Goal: Information Seeking & Learning: Learn about a topic

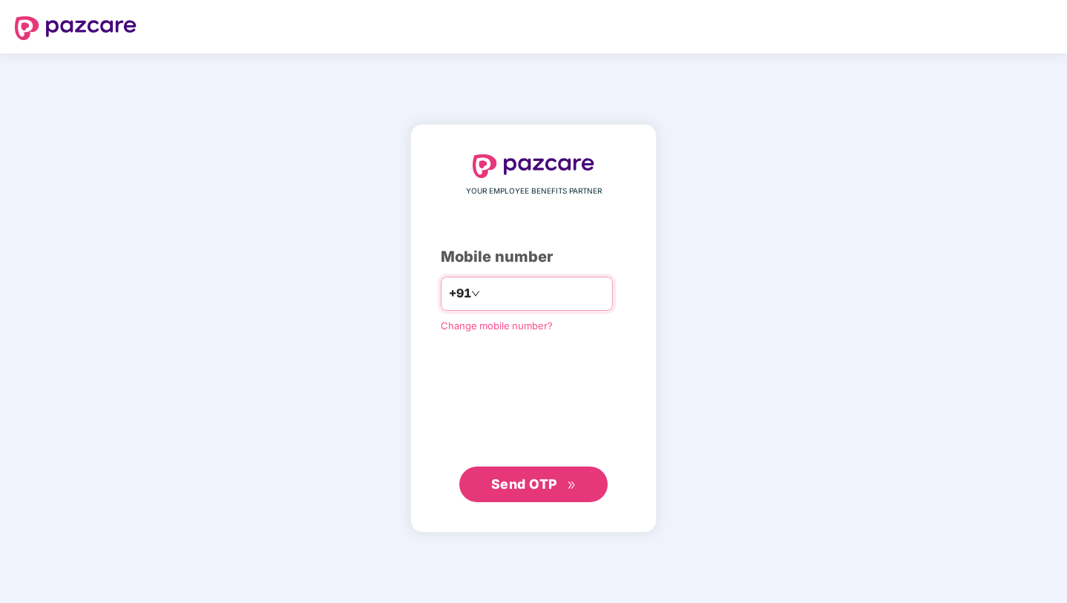
click at [492, 302] on input "number" at bounding box center [544, 294] width 122 height 24
type input "**********"
click at [518, 480] on span "Send OTP" at bounding box center [524, 484] width 66 height 16
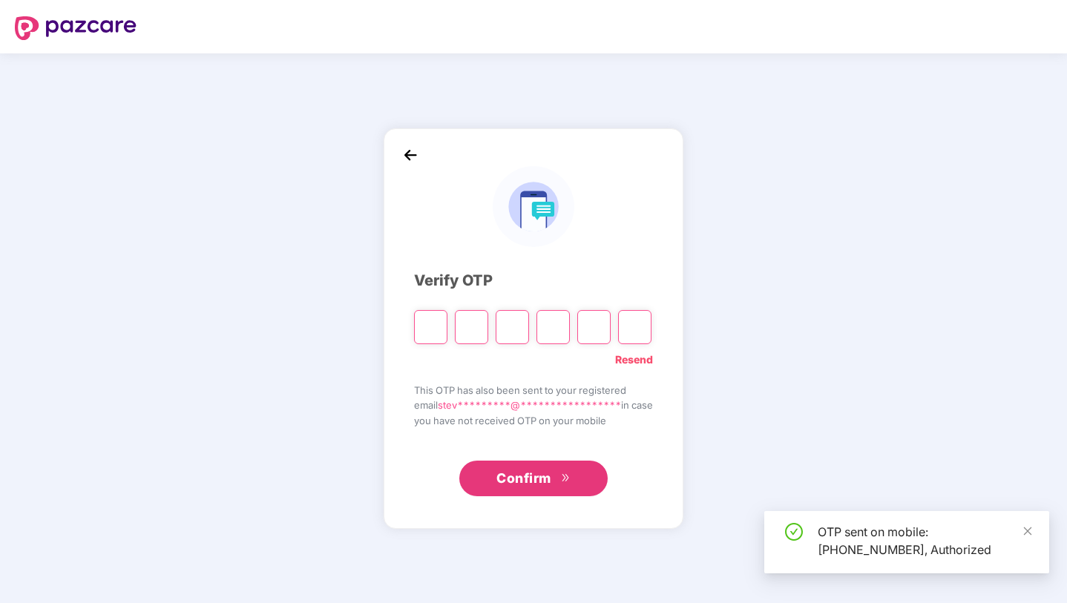
click at [417, 332] on input "Please enter verification code. Digit 1" at bounding box center [430, 327] width 33 height 34
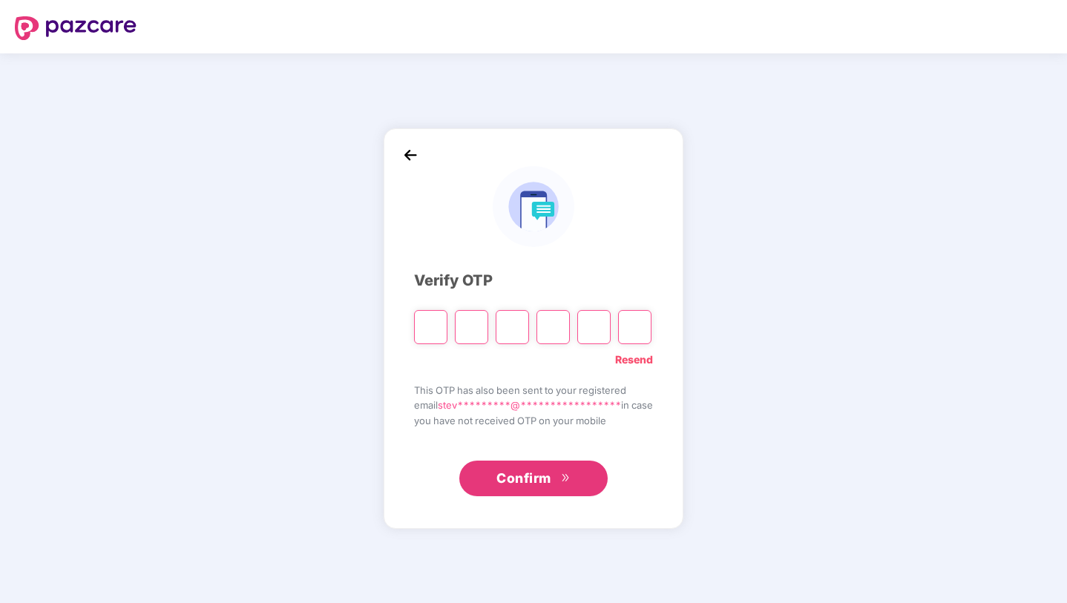
type input "*"
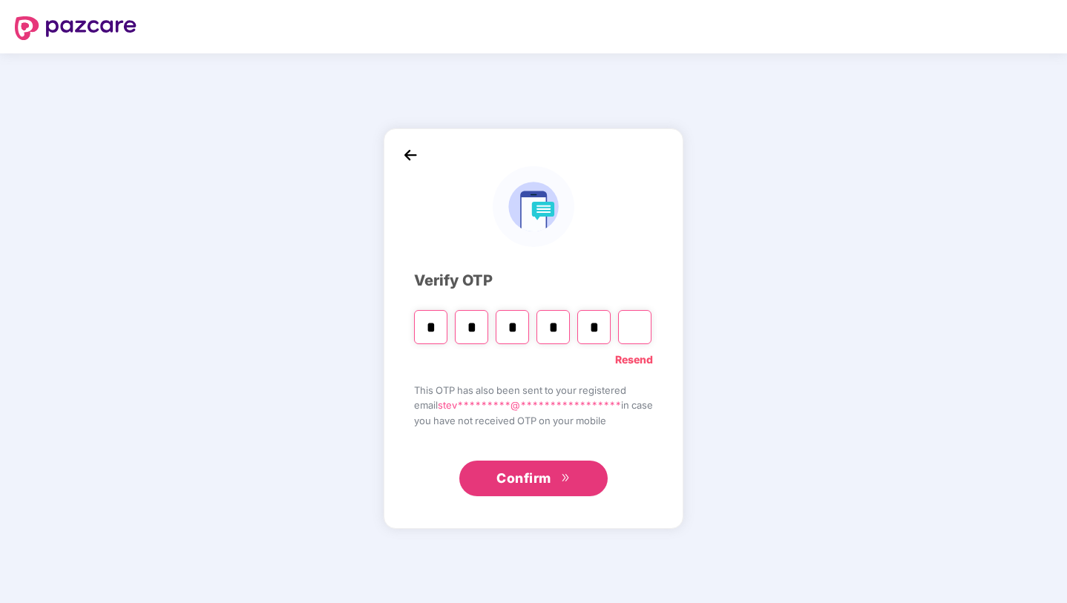
type input "*"
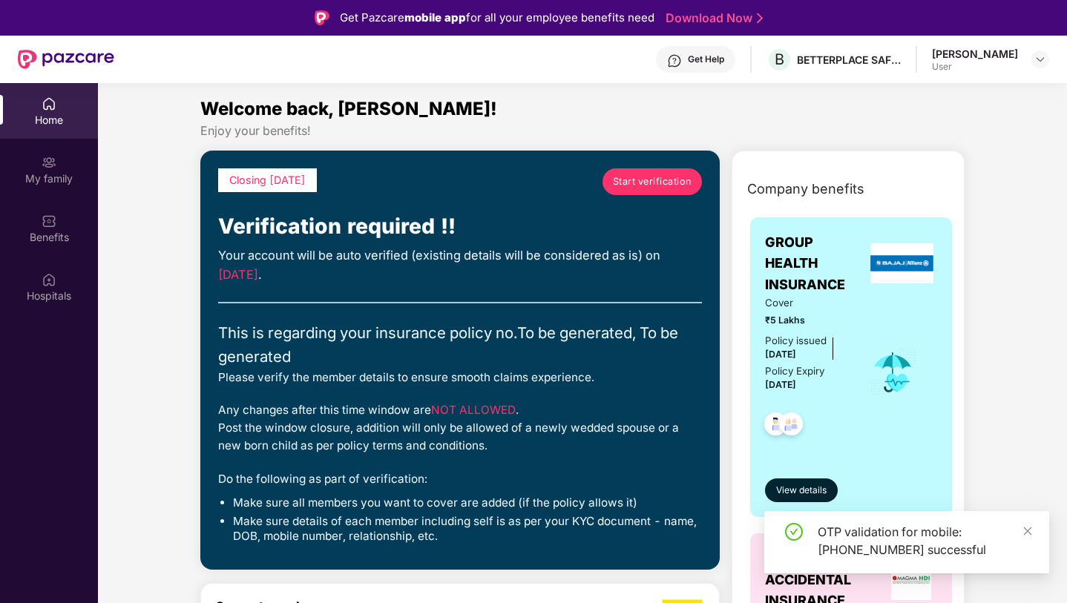
click at [653, 185] on span "Start verification" at bounding box center [652, 181] width 79 height 15
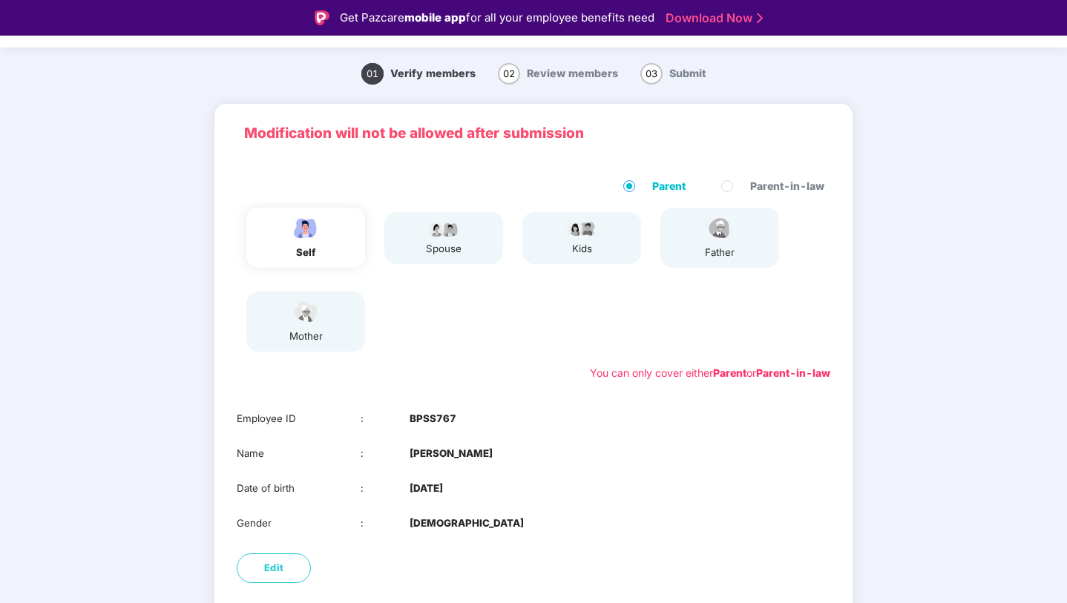
scroll to position [109, 0]
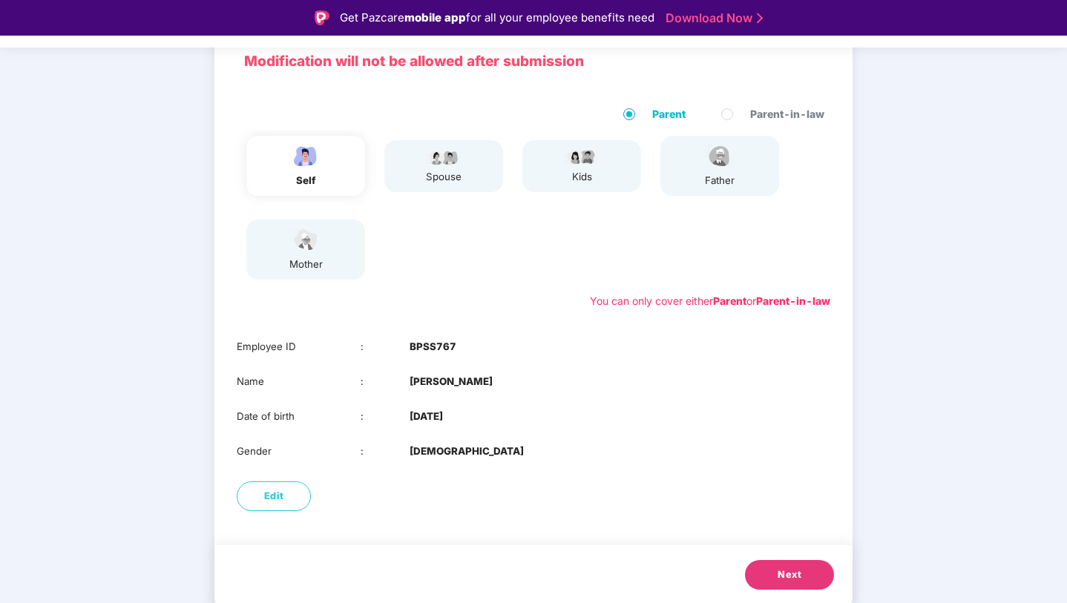
click at [798, 582] on button "Next" at bounding box center [789, 575] width 89 height 30
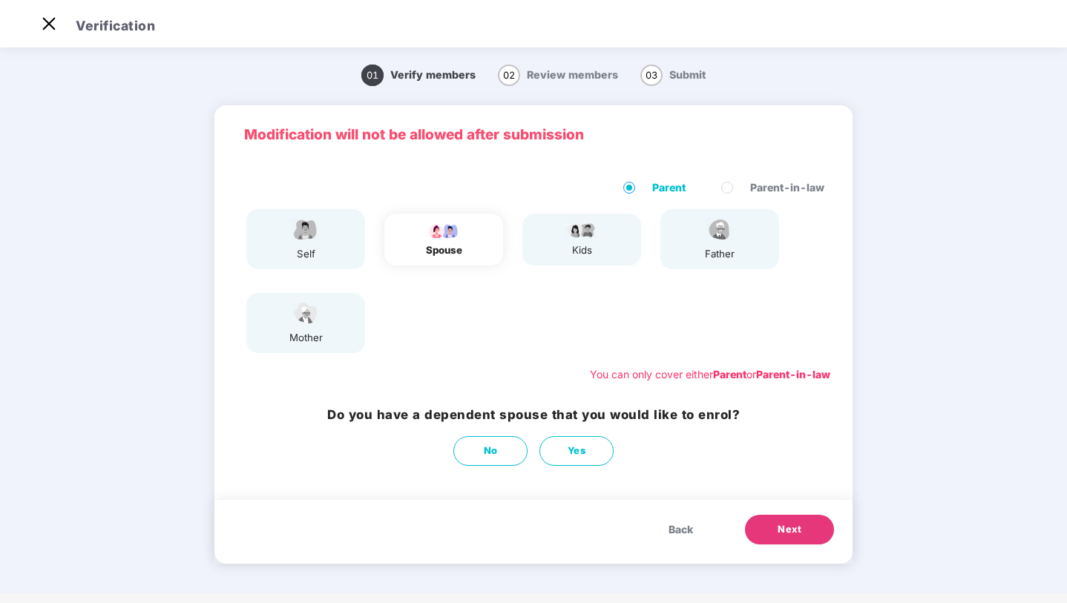
scroll to position [0, 0]
click at [517, 460] on button "No" at bounding box center [490, 451] width 74 height 30
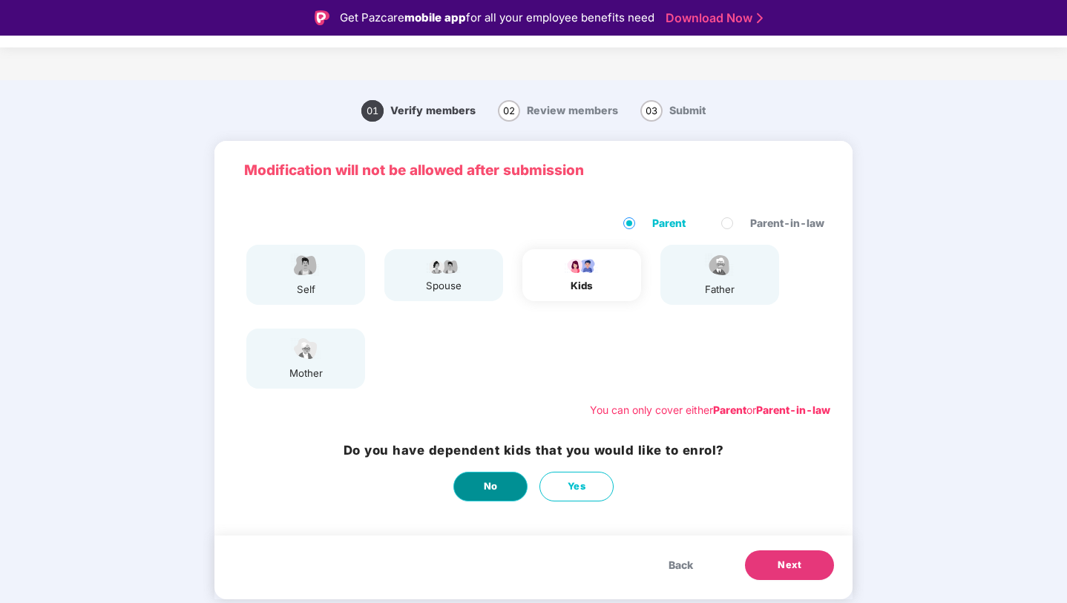
click at [469, 485] on button "No" at bounding box center [490, 487] width 74 height 30
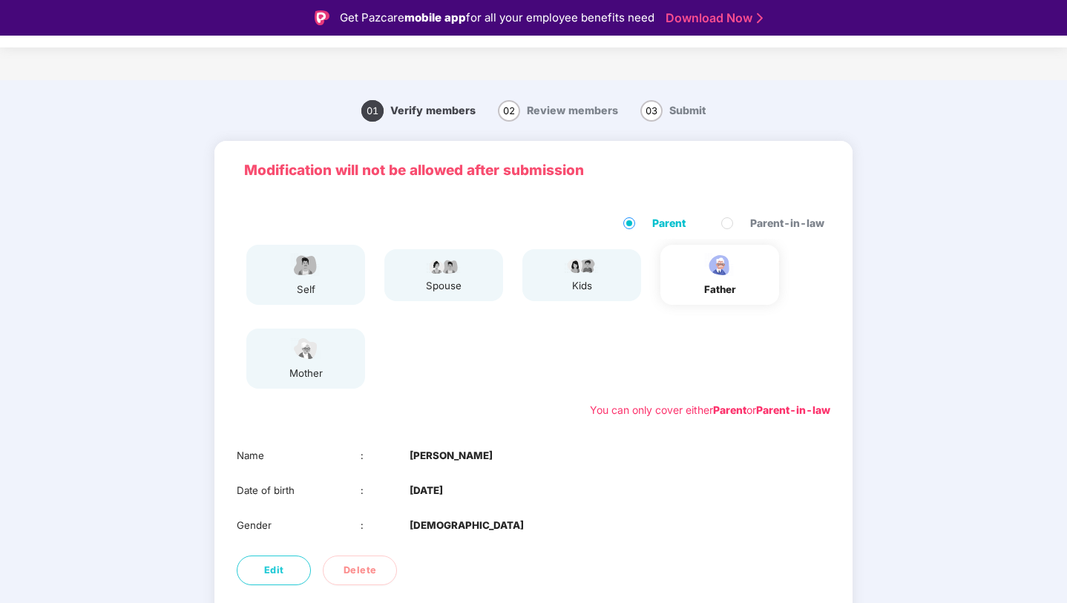
scroll to position [74, 0]
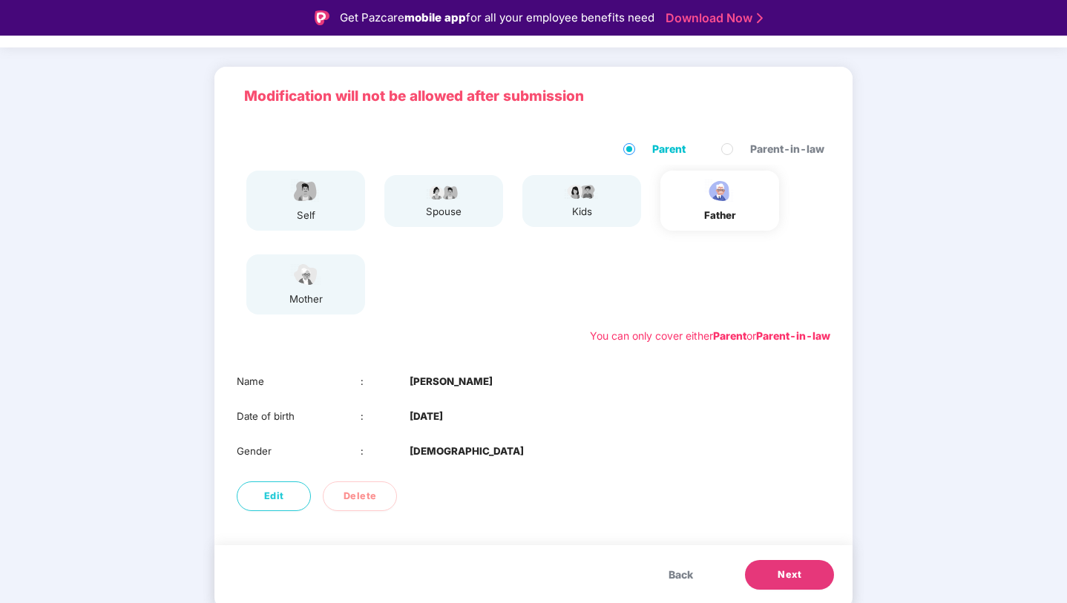
click at [799, 583] on button "Next" at bounding box center [789, 575] width 89 height 30
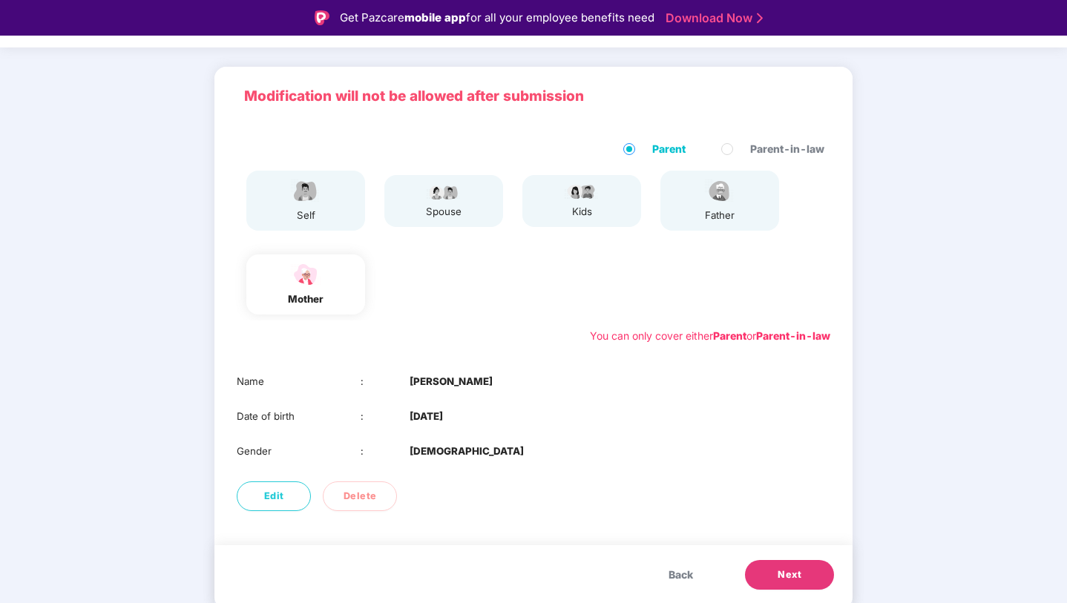
scroll to position [36, 0]
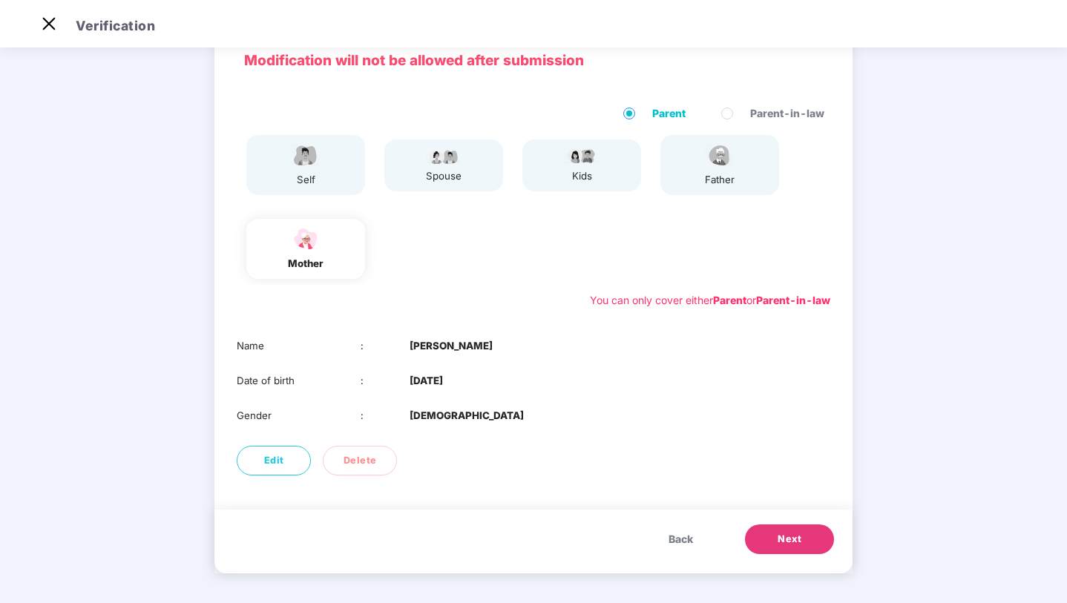
click at [792, 538] on span "Next" at bounding box center [790, 539] width 24 height 15
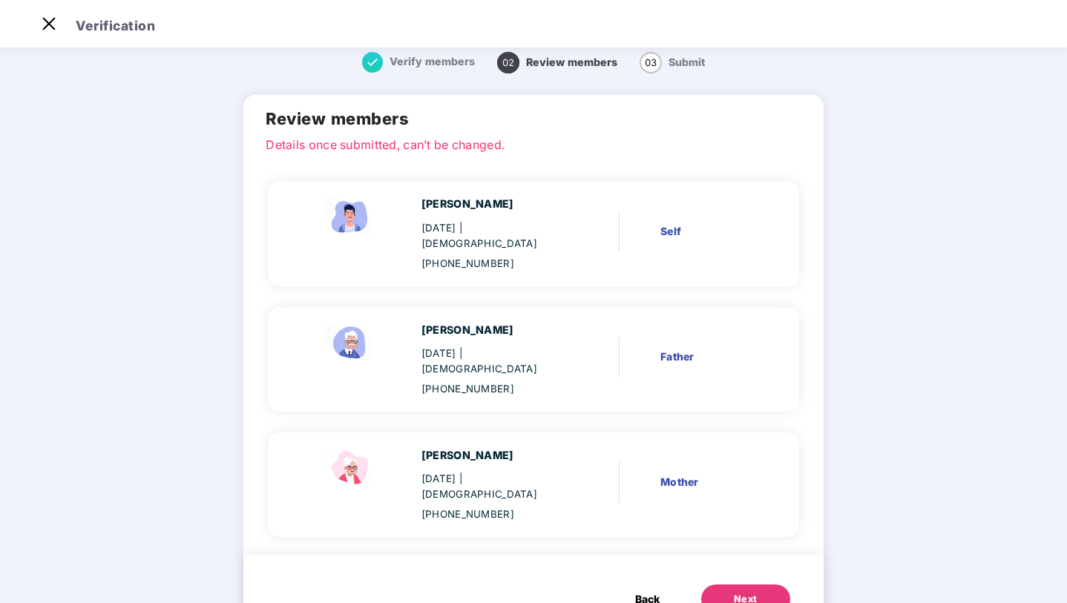
scroll to position [0, 0]
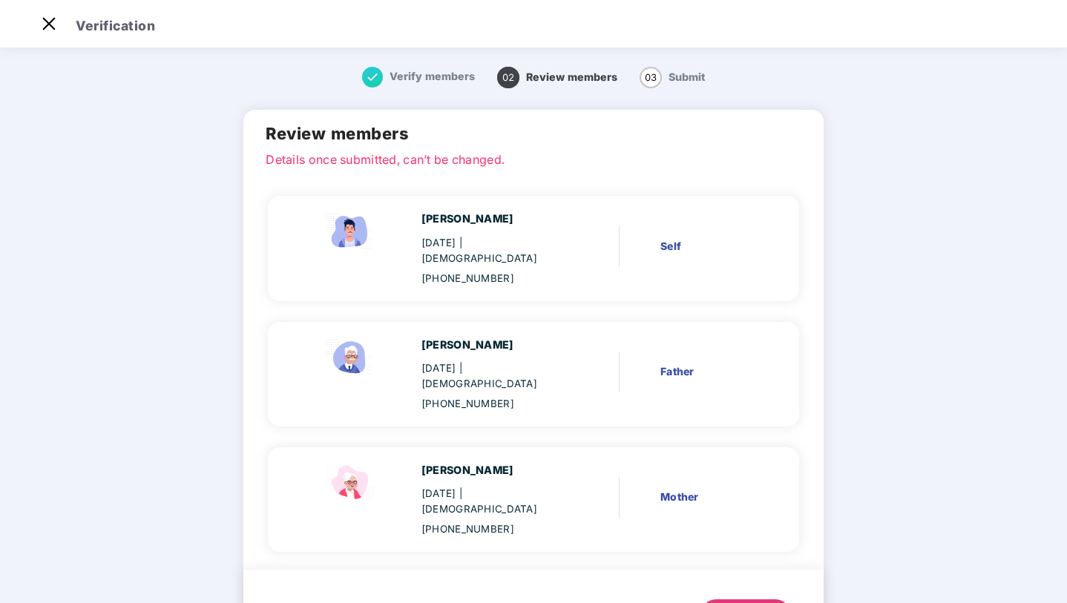
click at [746, 602] on div "Next" at bounding box center [746, 614] width 24 height 15
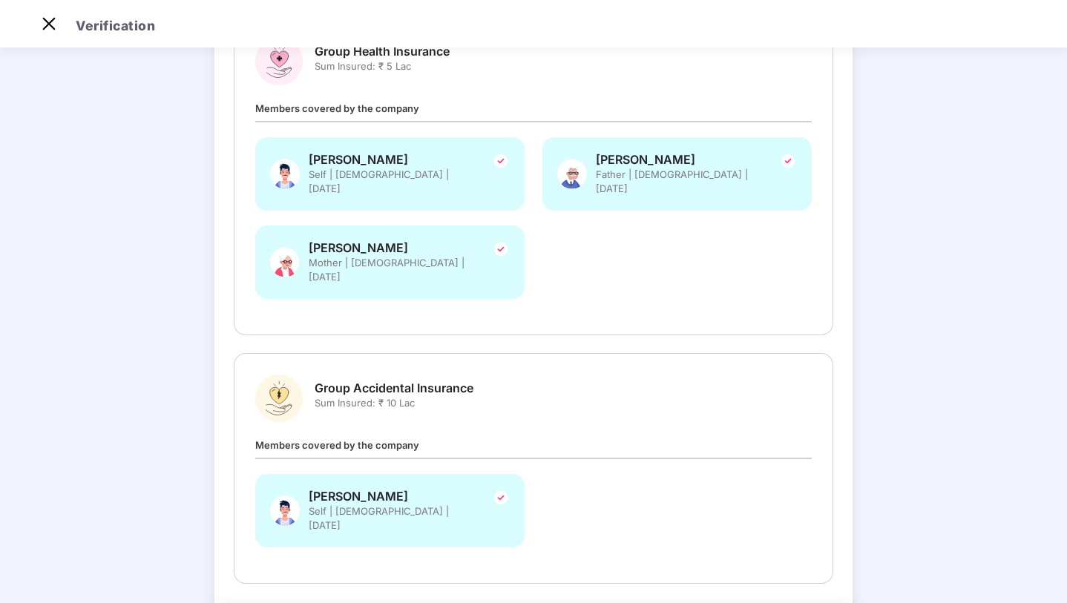
scroll to position [261, 0]
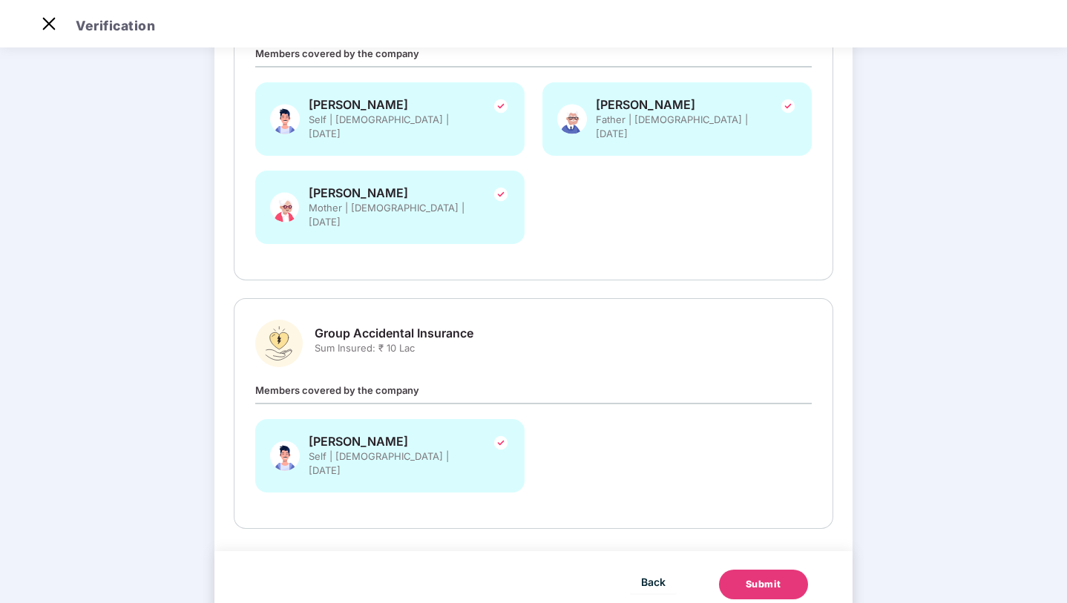
click at [748, 577] on div "Submit" at bounding box center [764, 584] width 36 height 15
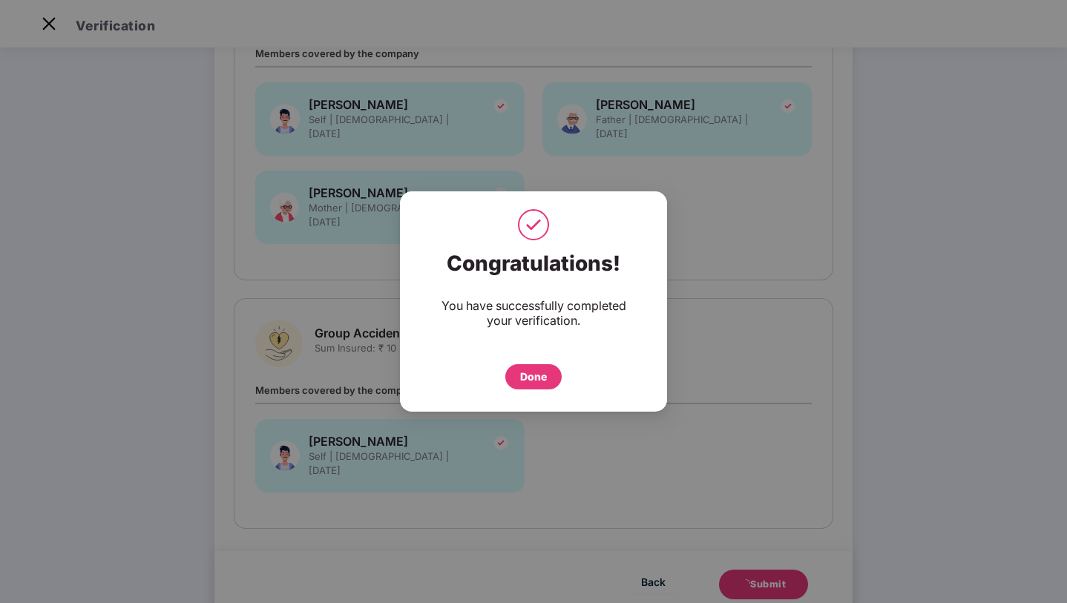
click at [536, 384] on div "Done" at bounding box center [533, 377] width 27 height 16
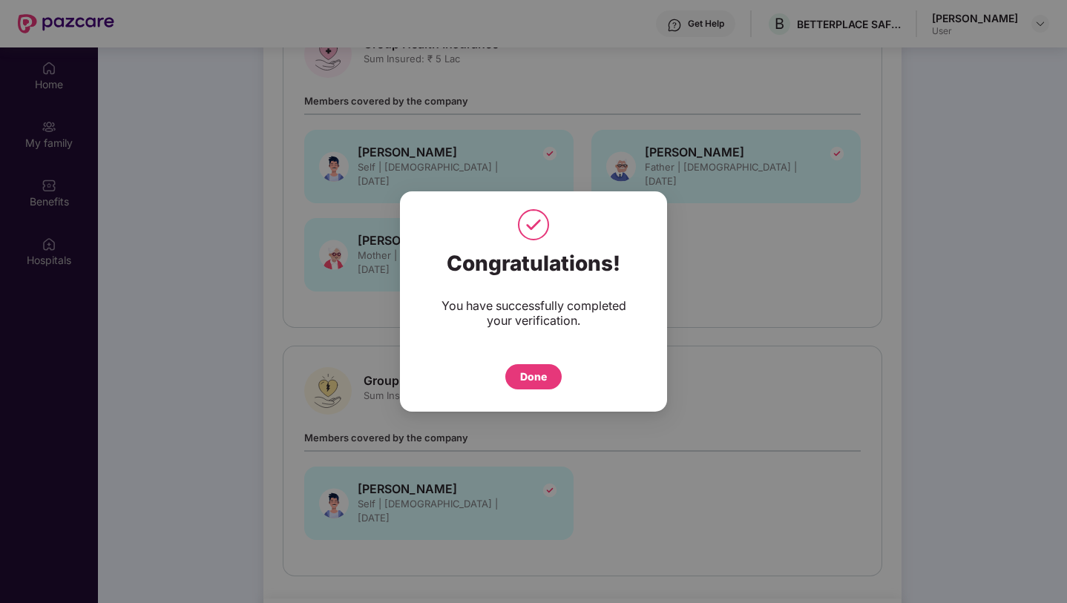
scroll to position [83, 0]
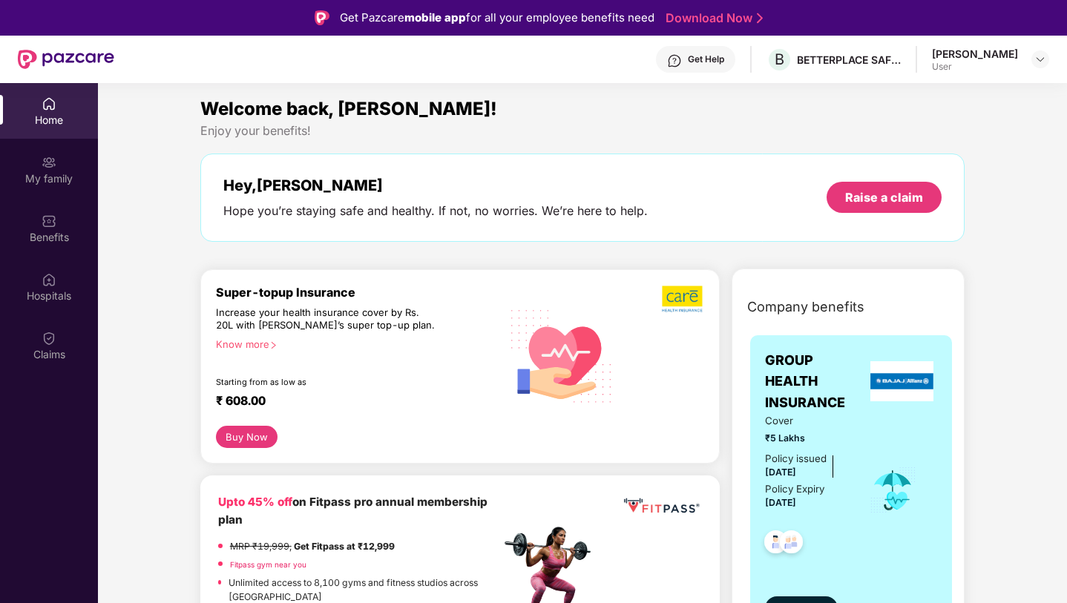
scroll to position [80, 0]
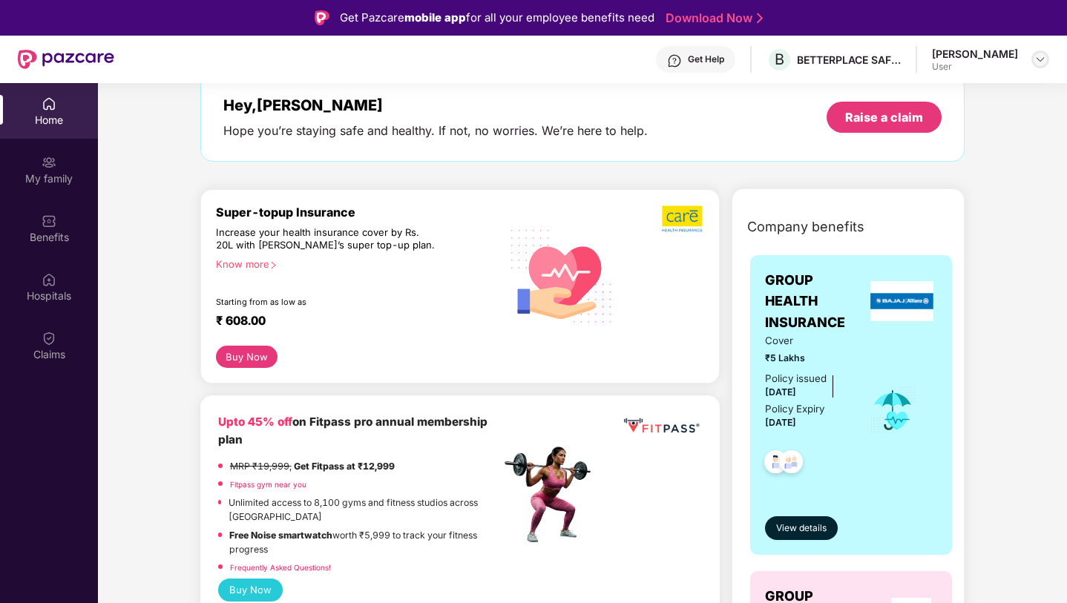
click at [1034, 59] on img at bounding box center [1040, 59] width 12 height 12
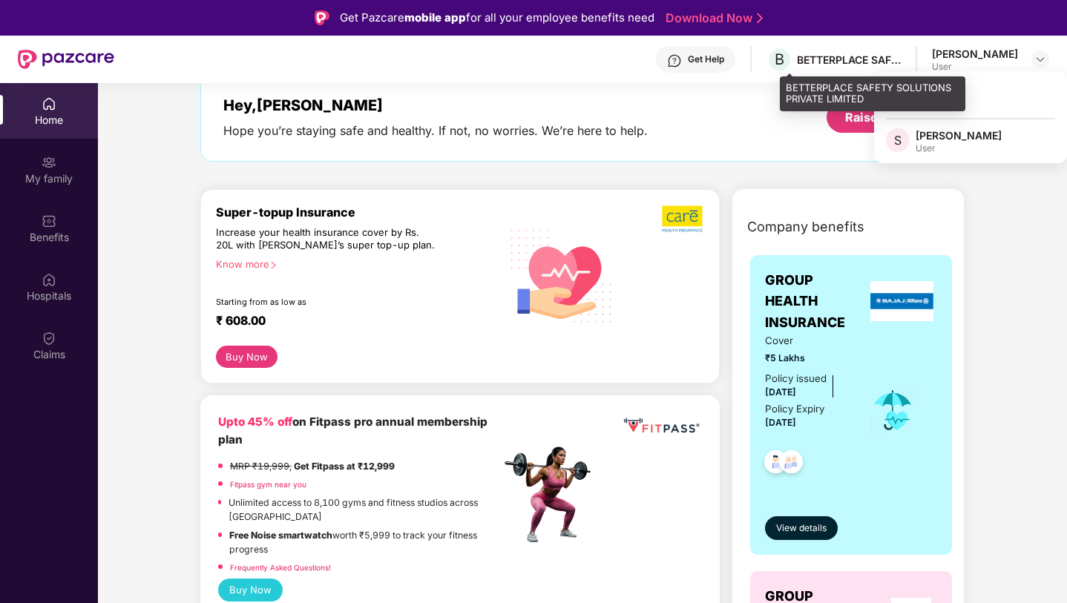
click at [866, 71] on div "B BETTERPLACE SAFETY SOLUTIONS PRIVATE LIMITED" at bounding box center [833, 60] width 134 height 26
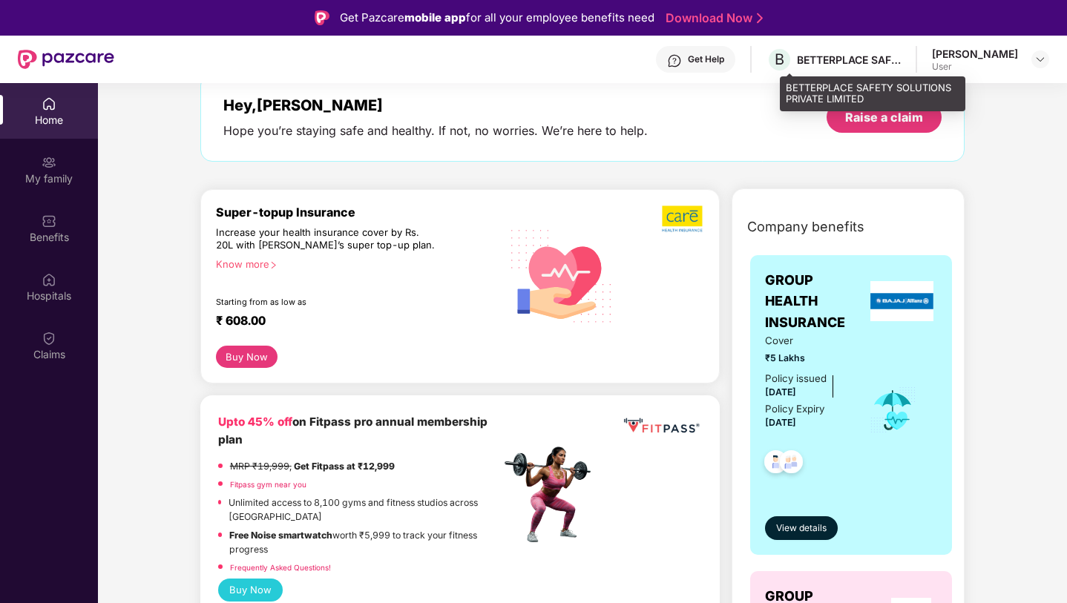
click at [866, 65] on div "BETTERPLACE SAFETY SOLUTIONS PRIVATE LIMITED" at bounding box center [849, 60] width 104 height 14
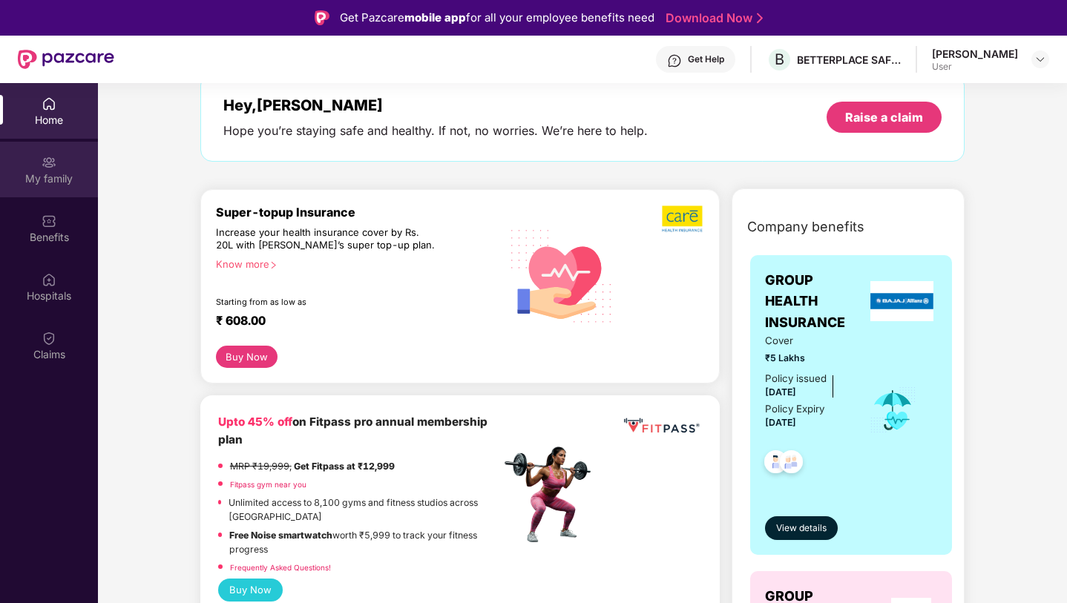
click at [58, 184] on div "My family" at bounding box center [49, 178] width 98 height 15
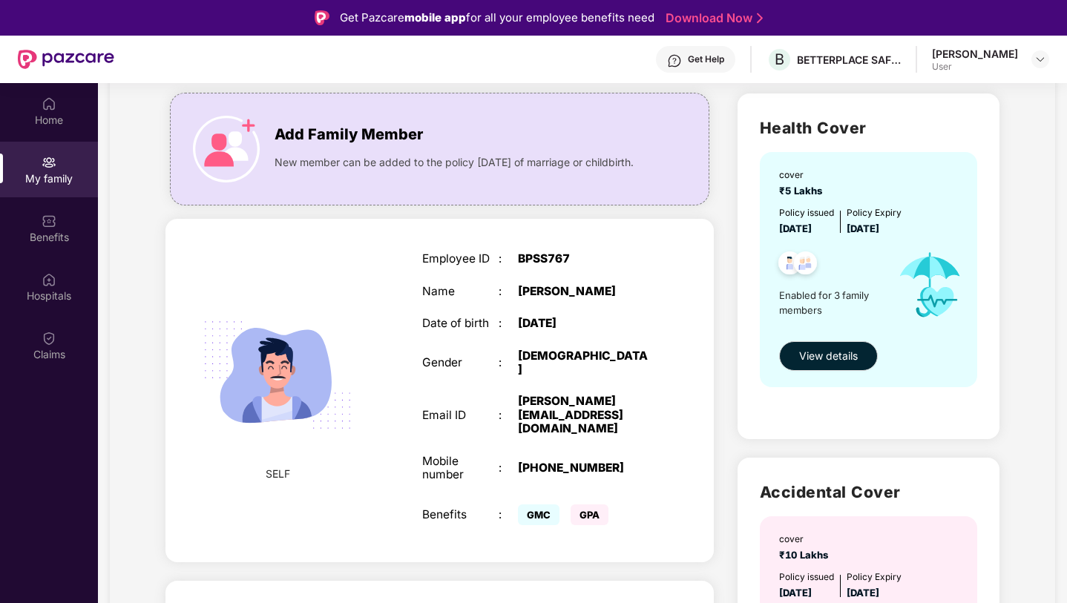
scroll to position [95, 0]
click at [812, 366] on button "View details" at bounding box center [828, 356] width 99 height 30
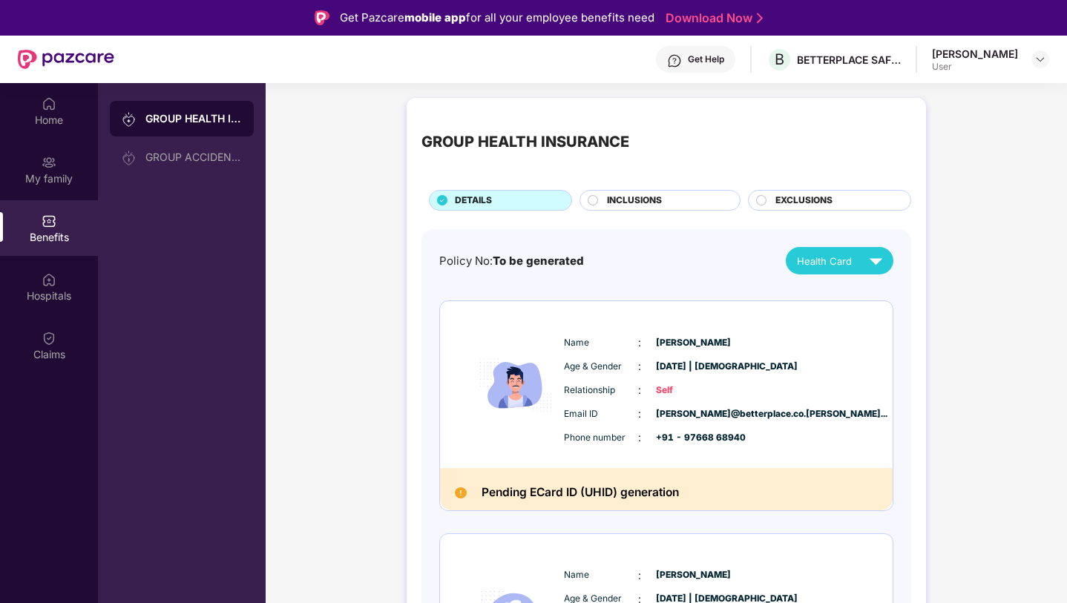
scroll to position [93, 0]
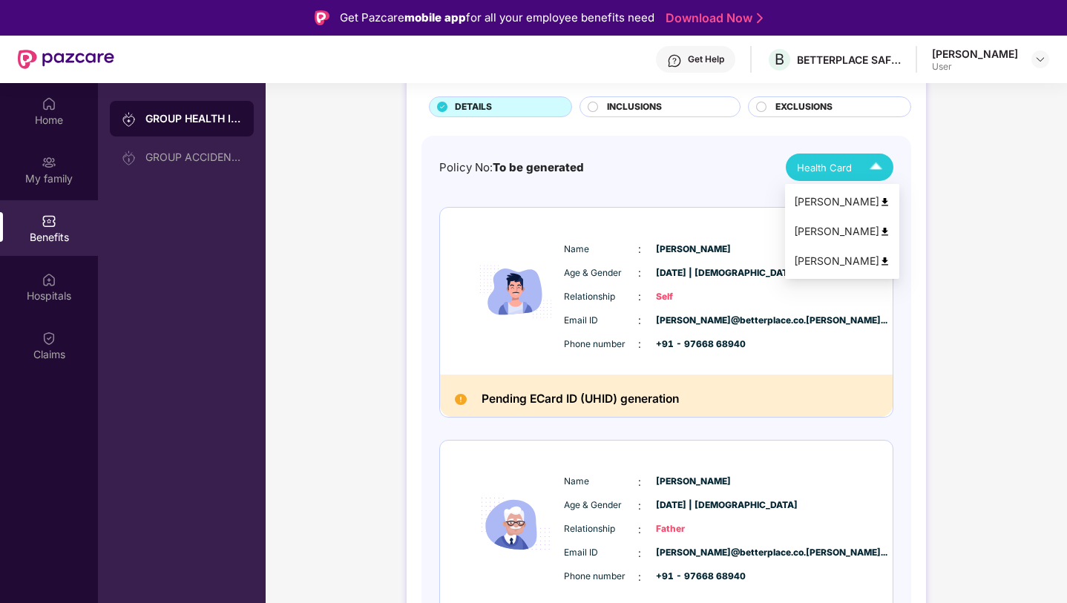
click at [868, 170] on img at bounding box center [876, 167] width 26 height 26
click at [879, 230] on img at bounding box center [884, 231] width 11 height 11
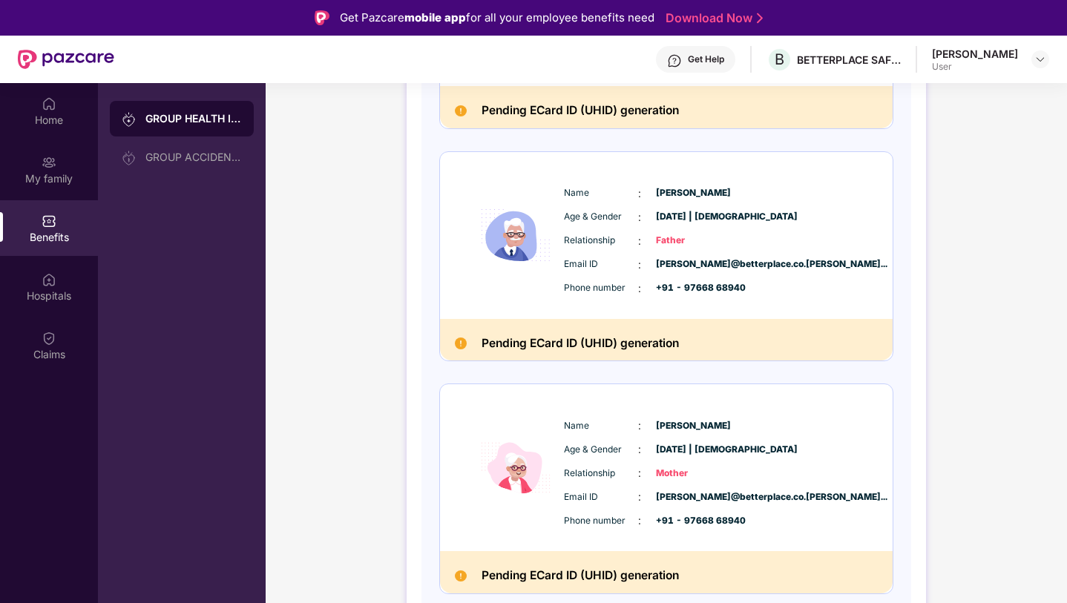
scroll to position [0, 0]
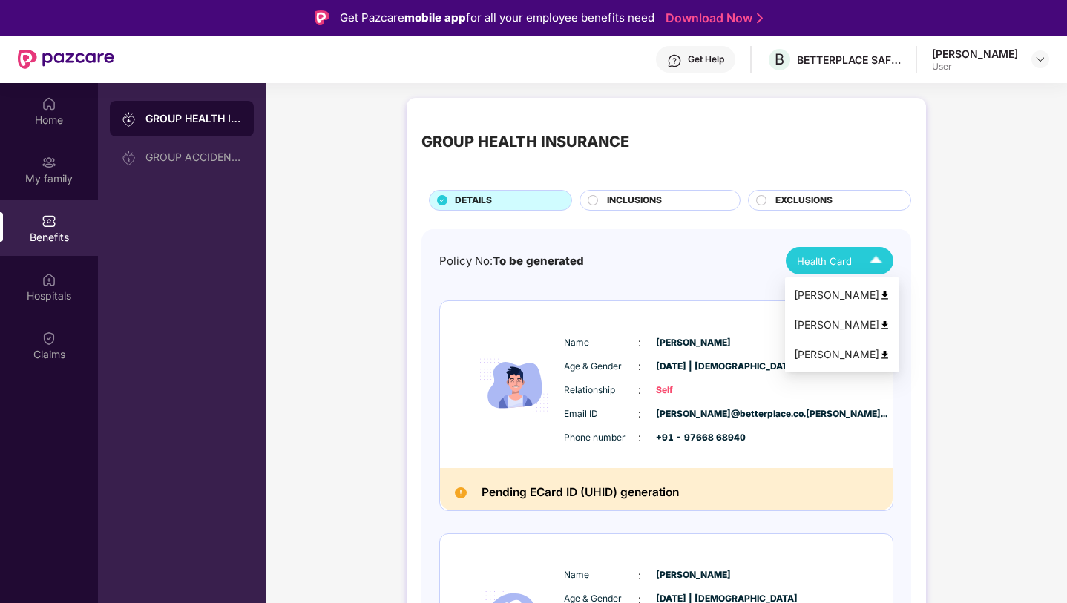
click at [839, 266] on span "Health Card" at bounding box center [824, 261] width 55 height 15
click at [879, 357] on img at bounding box center [884, 354] width 11 height 11
click at [693, 200] on div "INCLUSIONS" at bounding box center [666, 202] width 133 height 16
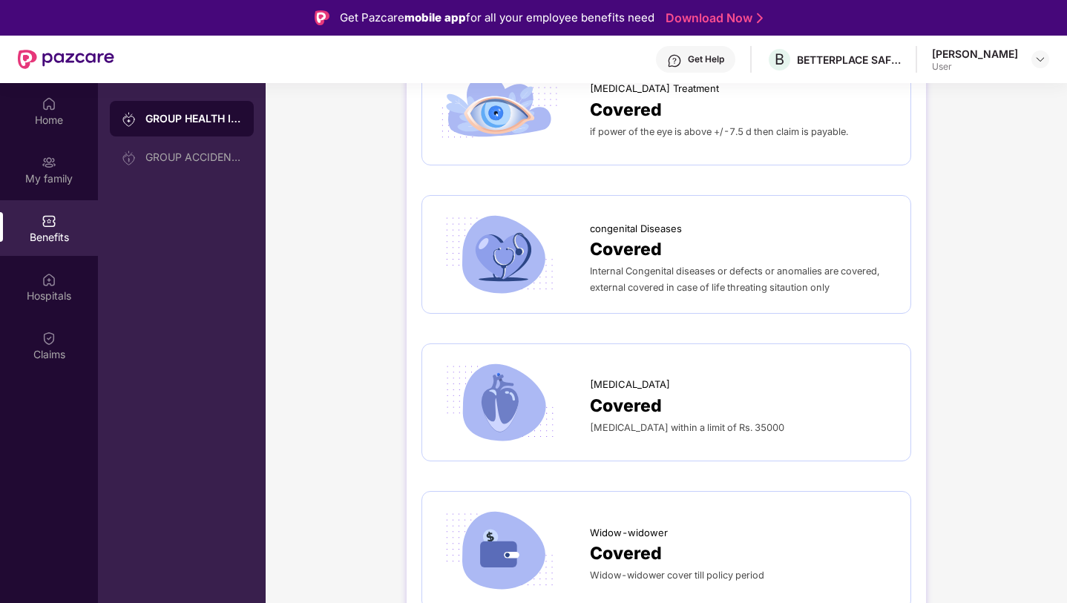
scroll to position [1727, 0]
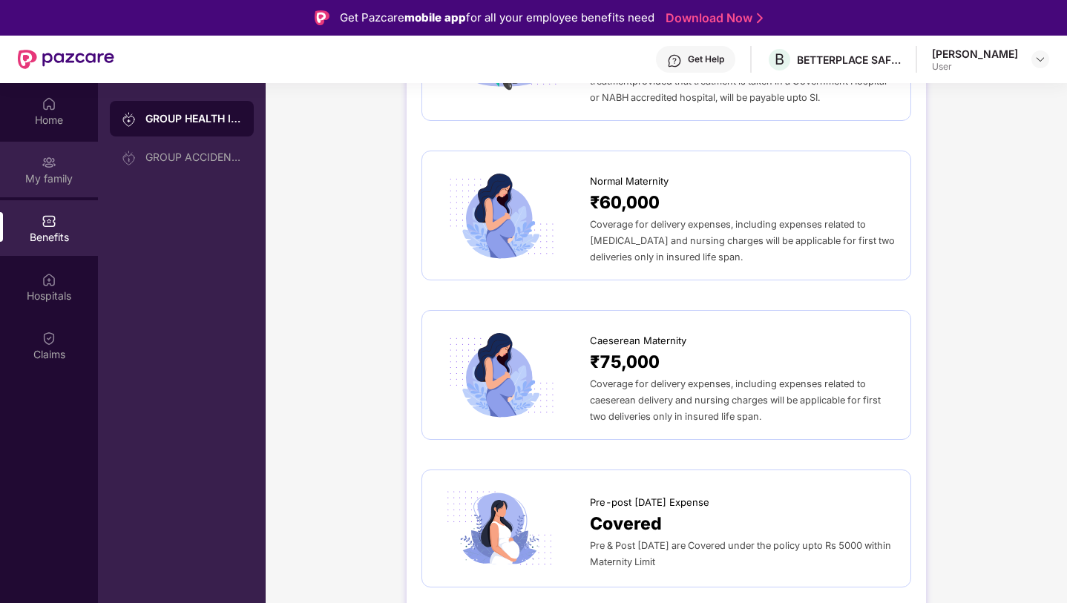
click at [70, 185] on div "My family" at bounding box center [49, 178] width 98 height 15
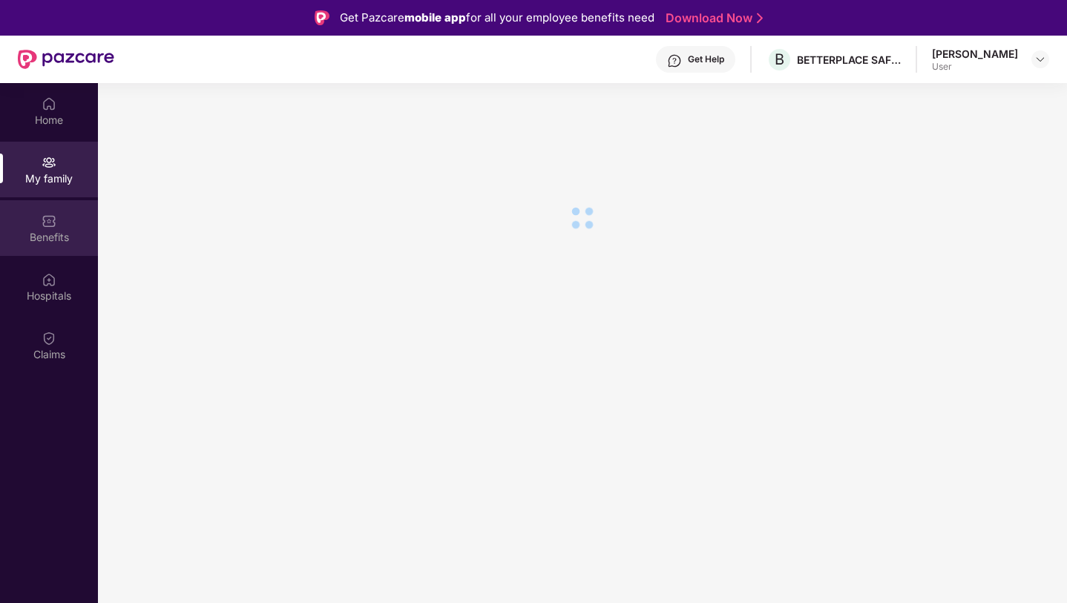
click at [63, 231] on div "Benefits" at bounding box center [49, 237] width 98 height 15
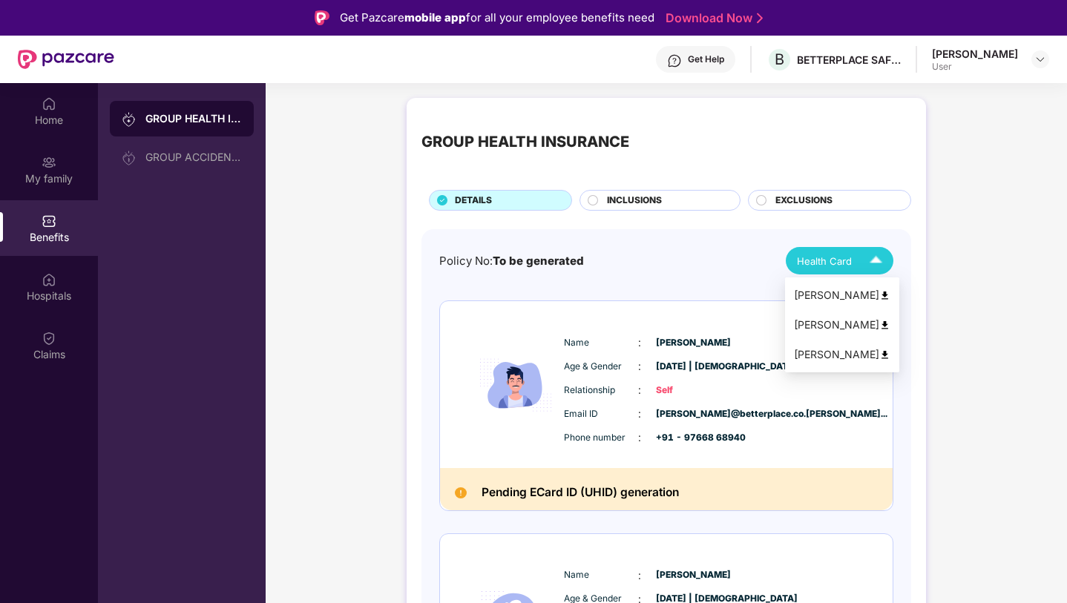
click at [848, 268] on span "Health Card" at bounding box center [824, 261] width 55 height 15
click at [459, 494] on img at bounding box center [461, 493] width 12 height 12
click at [856, 267] on div "Health Card" at bounding box center [843, 261] width 92 height 26
click at [823, 254] on span "Health Card" at bounding box center [824, 261] width 55 height 15
click at [663, 212] on div "GROUP HEALTH INSURANCE DETAILS INCLUSIONS EXCLUSIONS Policy No: To be generated…" at bounding box center [666, 572] width 519 height 948
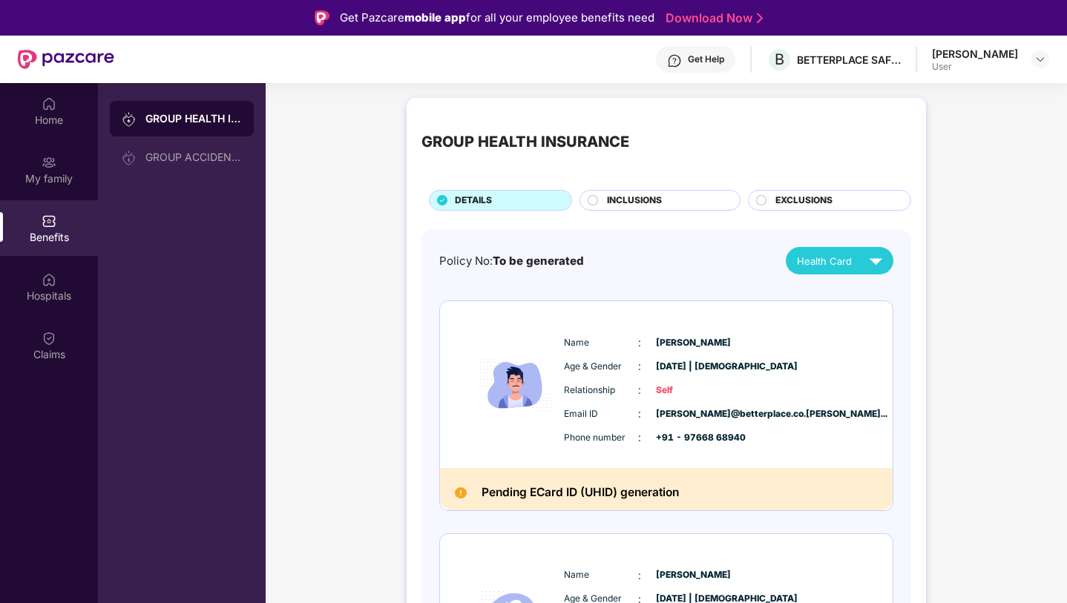
click at [802, 186] on div "GROUP HEALTH INSURANCE DETAILS INCLUSIONS EXCLUSIONS" at bounding box center [666, 162] width 490 height 98
click at [802, 203] on span "EXCLUSIONS" at bounding box center [803, 201] width 57 height 14
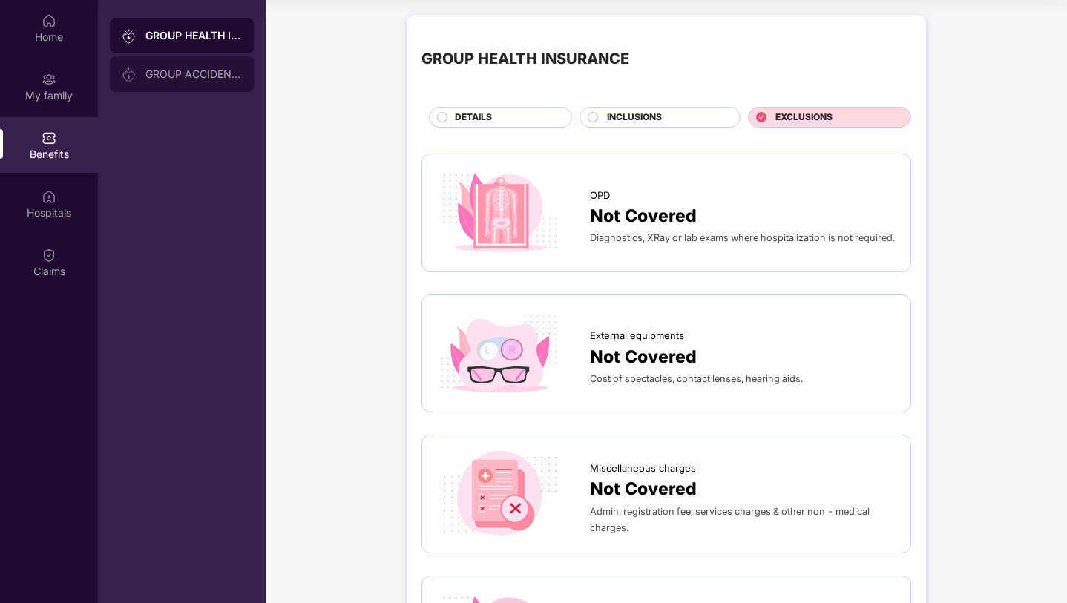
click at [226, 79] on div "GROUP ACCIDENTAL INSURANCE" at bounding box center [193, 74] width 96 height 12
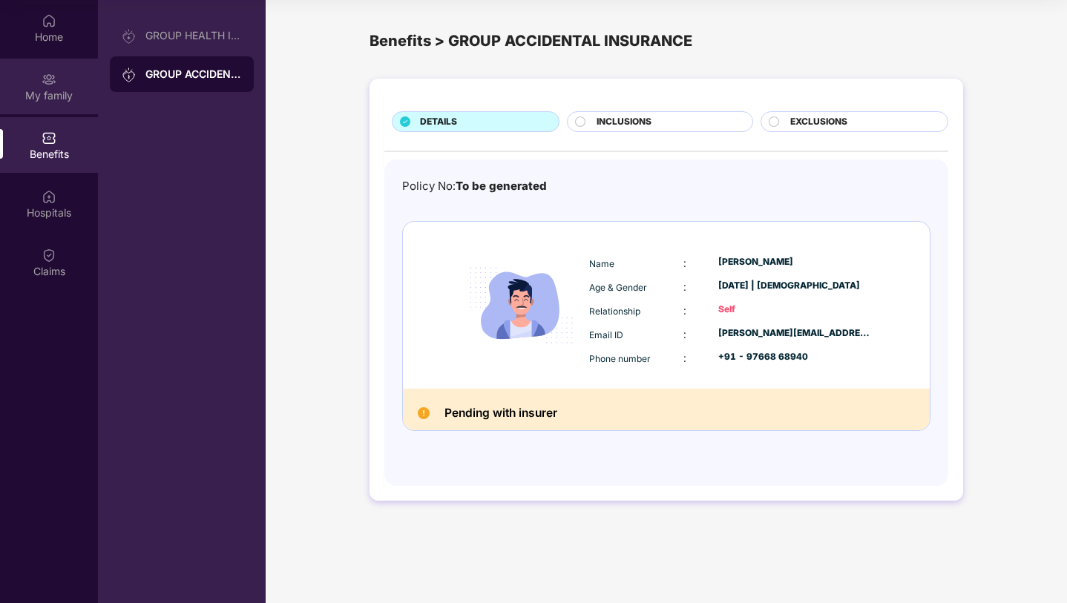
click at [75, 73] on div "My family" at bounding box center [49, 87] width 98 height 56
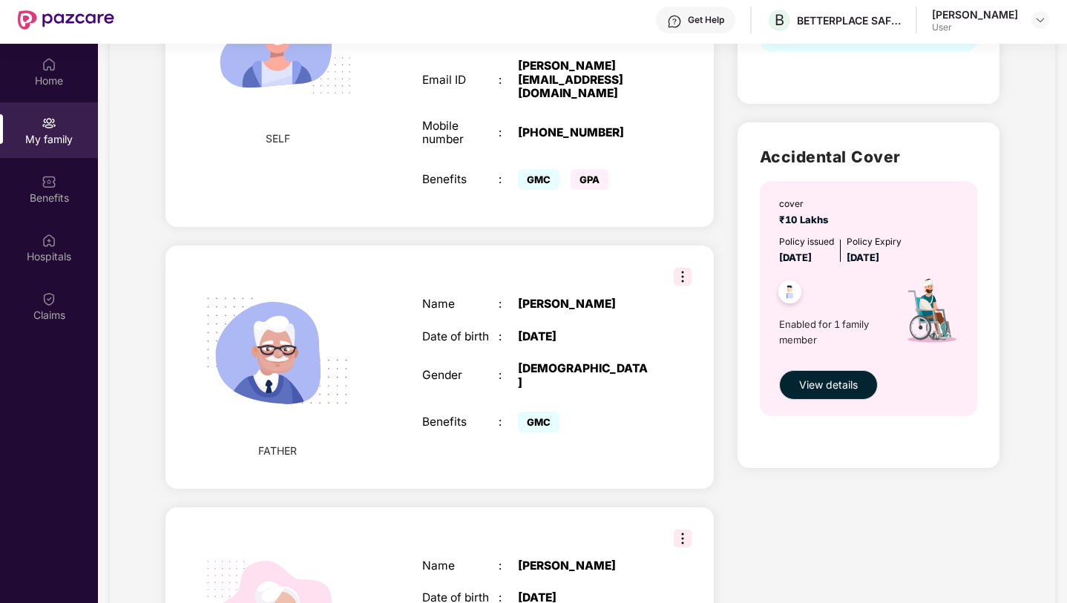
scroll to position [392, 0]
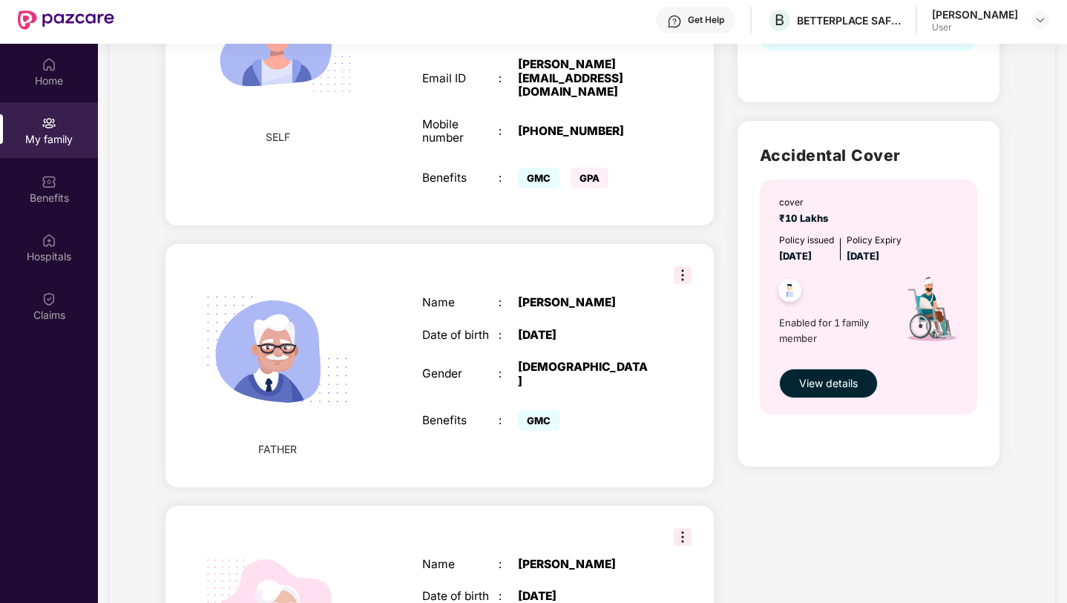
click at [807, 376] on span "View details" at bounding box center [828, 383] width 59 height 16
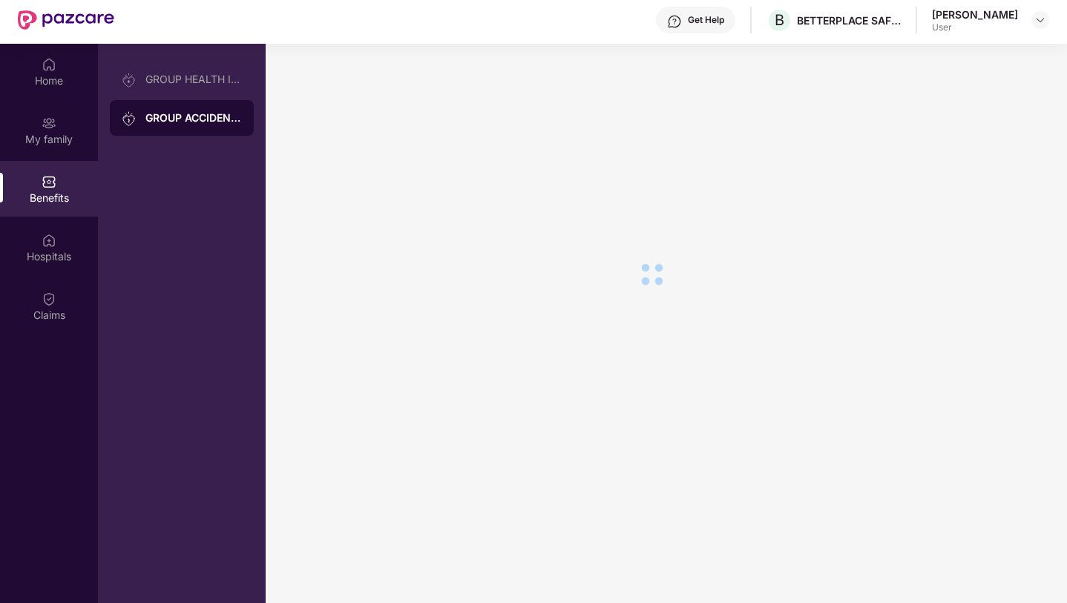
scroll to position [0, 0]
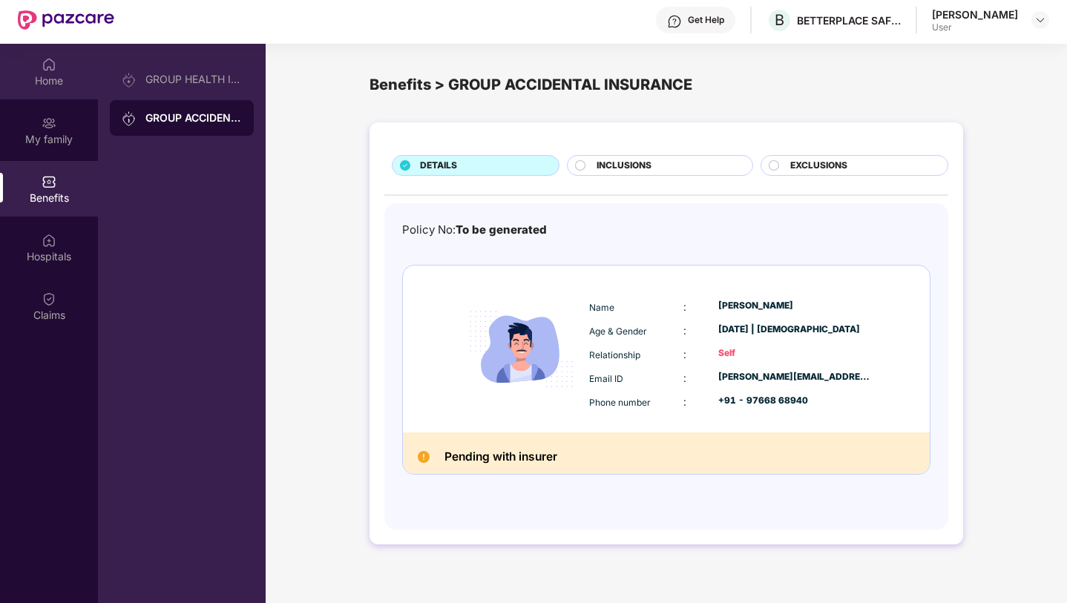
click at [42, 71] on img at bounding box center [49, 64] width 15 height 15
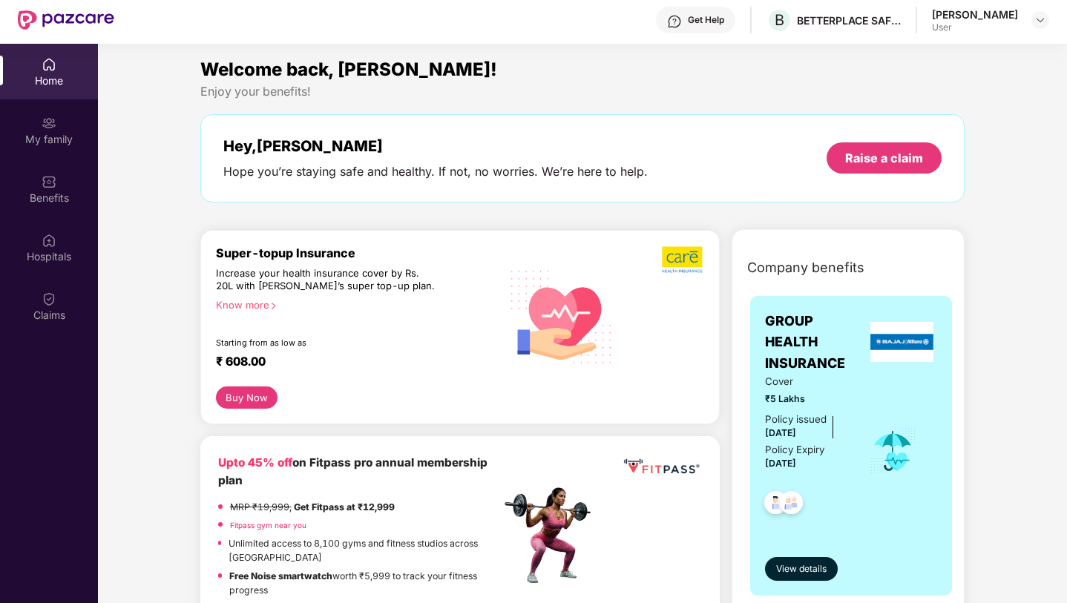
click at [269, 304] on div "Know more" at bounding box center [354, 304] width 276 height 10
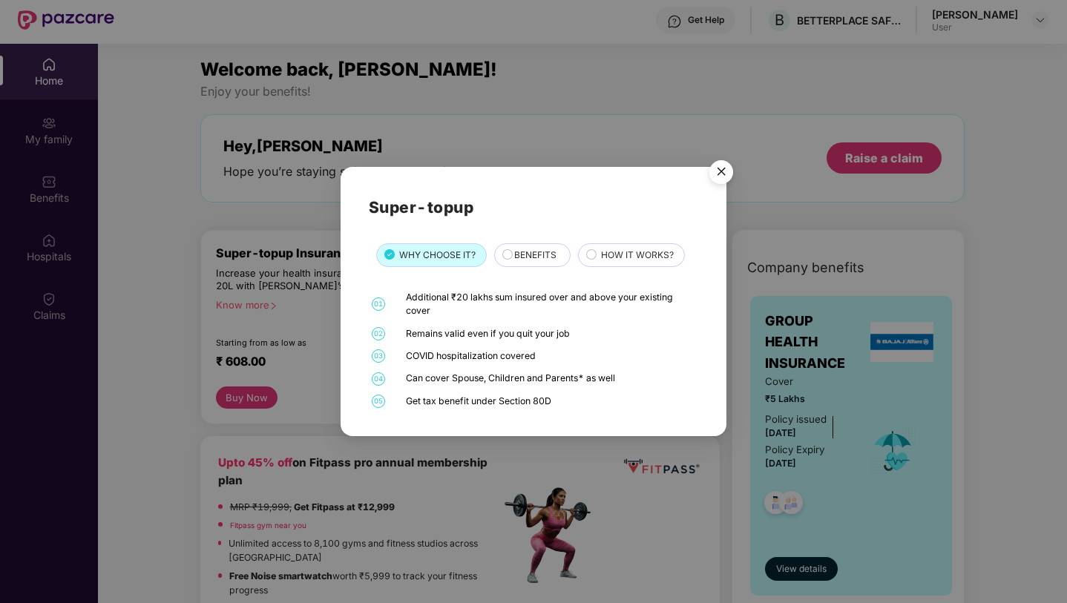
click at [534, 250] on span "BENEFITS" at bounding box center [535, 256] width 42 height 14
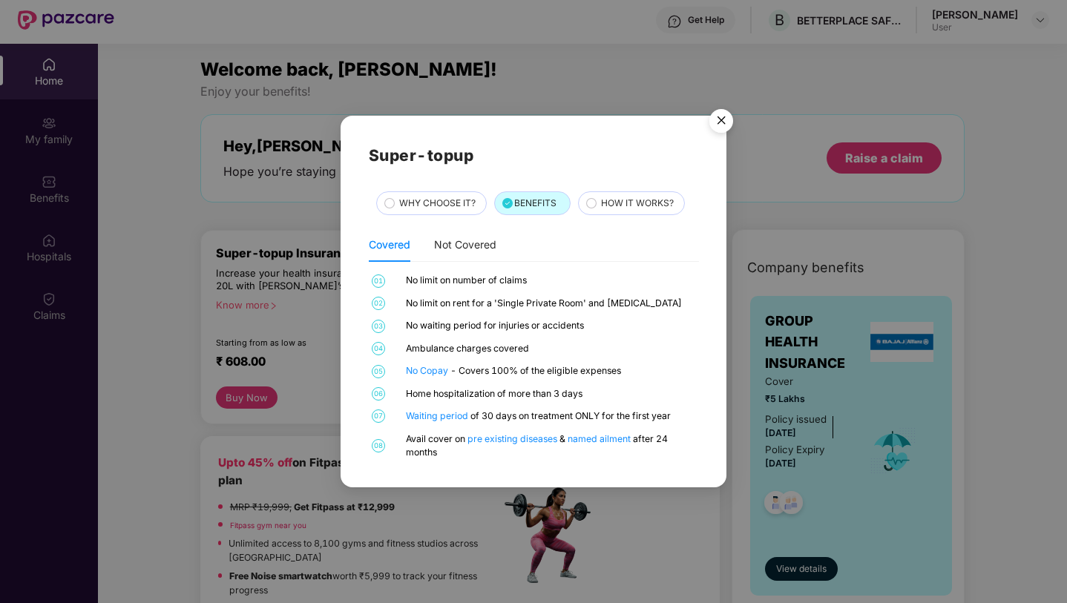
click at [597, 212] on div "HOW IT WORKS?" at bounding box center [635, 205] width 83 height 16
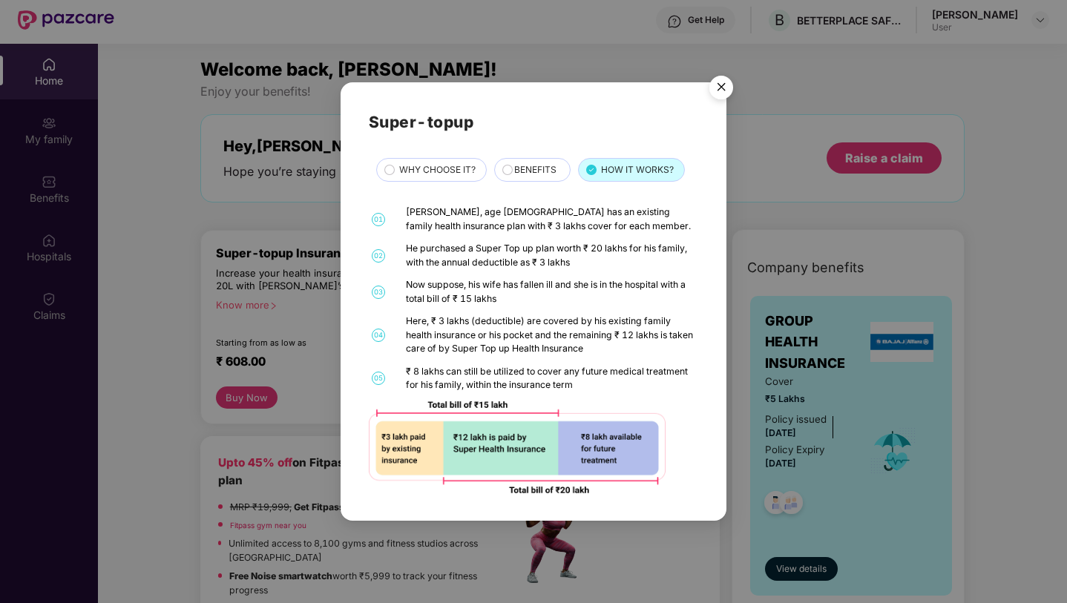
scroll to position [83, 0]
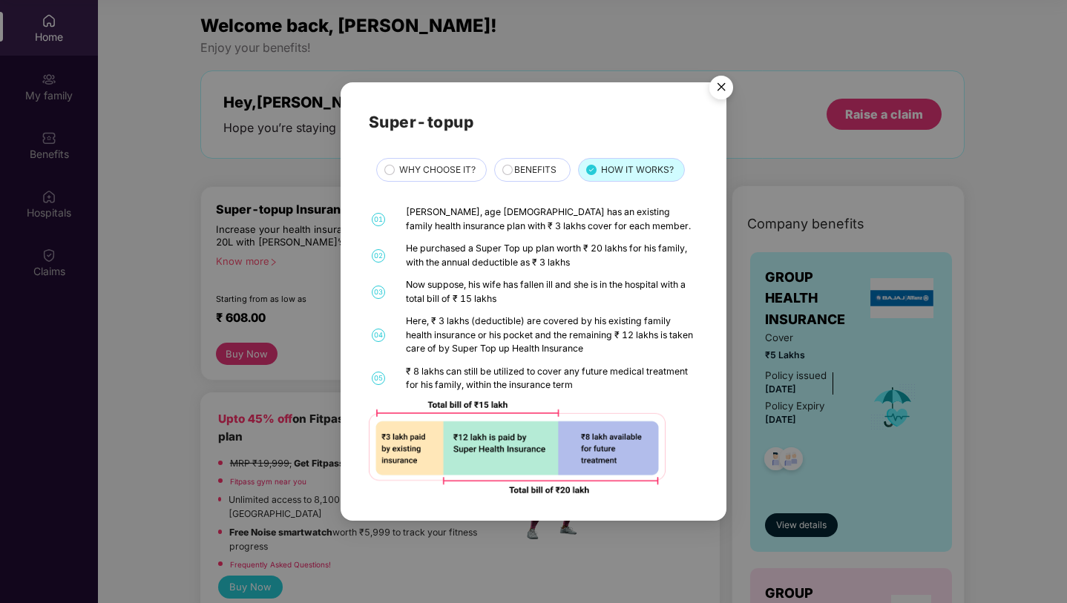
click at [718, 82] on img "Close" at bounding box center [721, 90] width 42 height 42
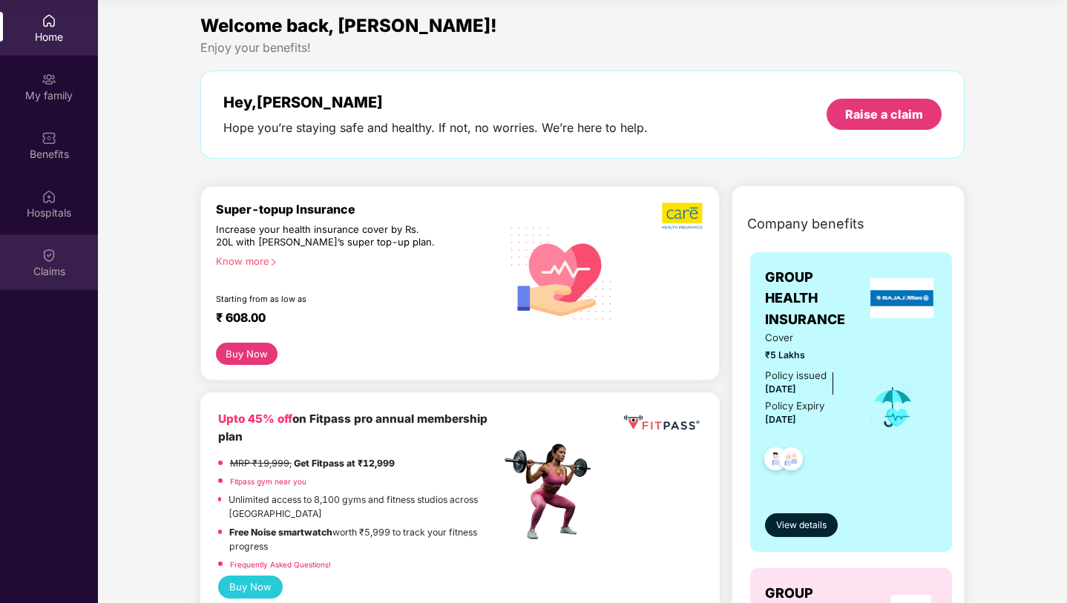
click at [45, 264] on div "Claims" at bounding box center [49, 271] width 98 height 15
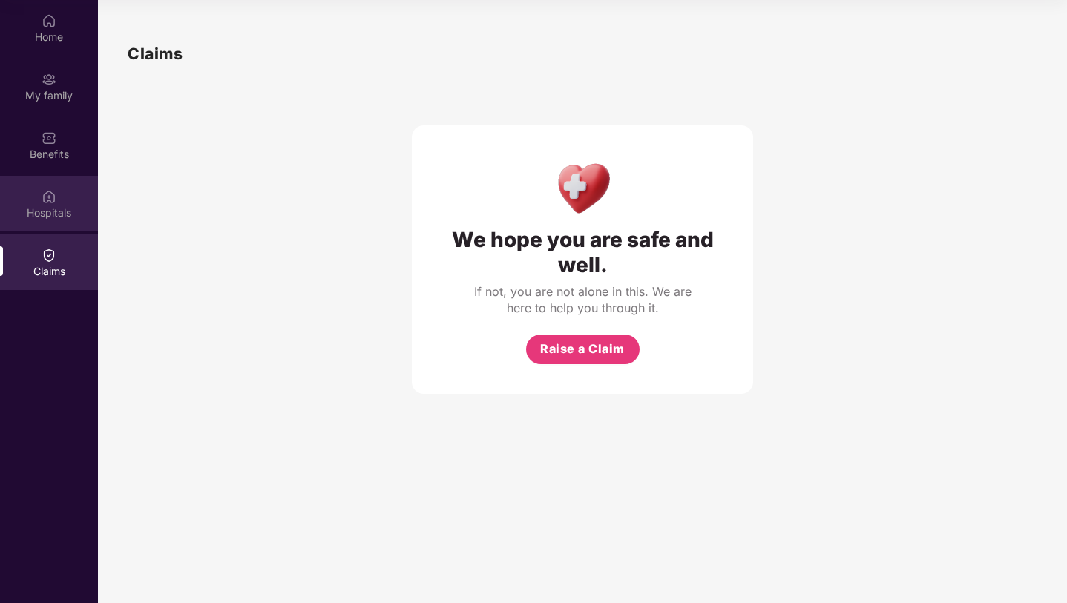
click at [59, 200] on div "Hospitals" at bounding box center [49, 204] width 98 height 56
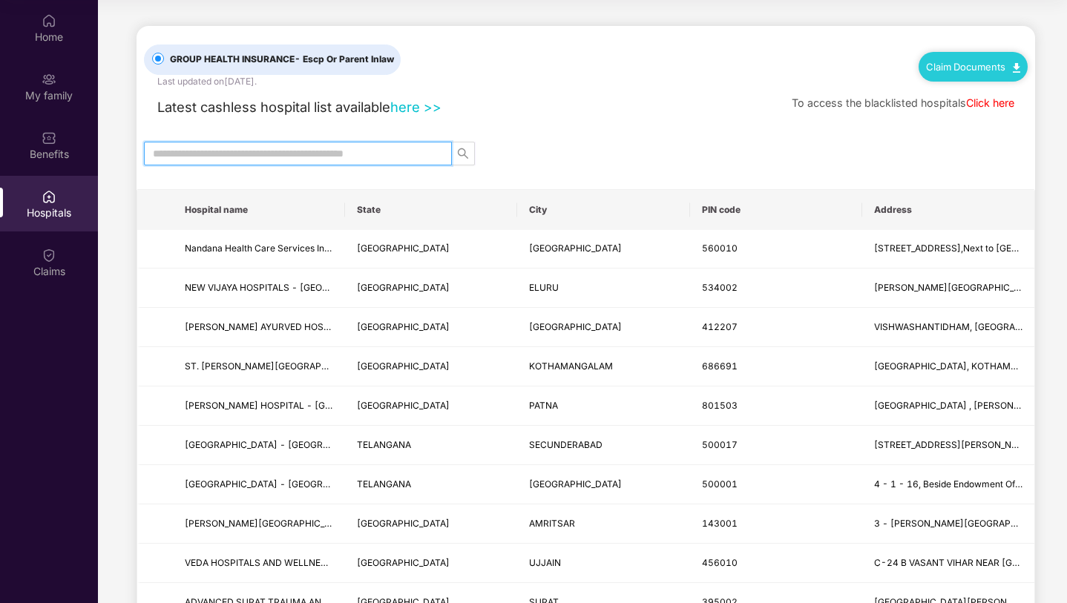
click at [393, 159] on input "text" at bounding box center [292, 153] width 278 height 16
click at [419, 109] on link "here >>" at bounding box center [415, 107] width 51 height 16
click at [191, 152] on input "text" at bounding box center [292, 153] width 278 height 16
